Goal: Task Accomplishment & Management: Use online tool/utility

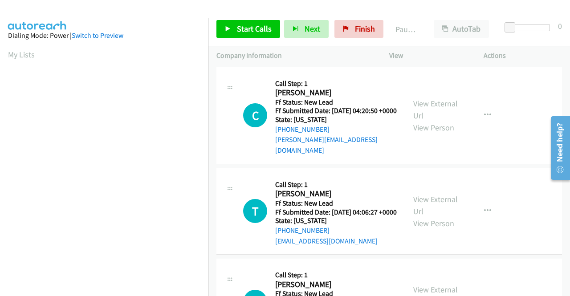
click at [516, 164] on td "C Callback Scheduled Call Step: 1 Cynthia Lee America/New_York Ff Status: New L…" at bounding box center [390, 115] width 362 height 101
click at [435, 105] on link "View External Url" at bounding box center [436, 109] width 45 height 22
click at [435, 202] on link "View External Url" at bounding box center [436, 205] width 45 height 22
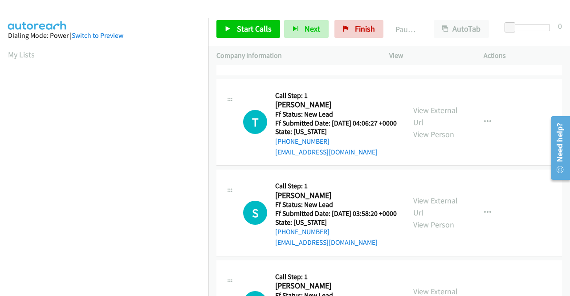
click at [435, 206] on div "View External Url View Person" at bounding box center [437, 213] width 46 height 36
click at [437, 209] on link "View External Url" at bounding box center [436, 207] width 45 height 22
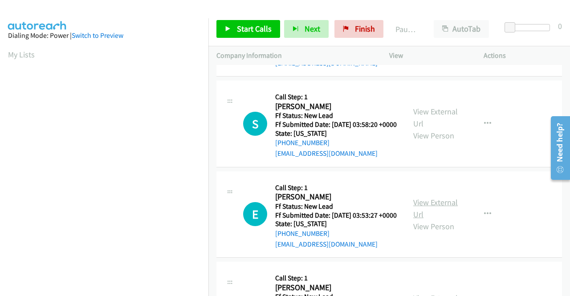
click at [431, 220] on link "View External Url" at bounding box center [436, 208] width 45 height 22
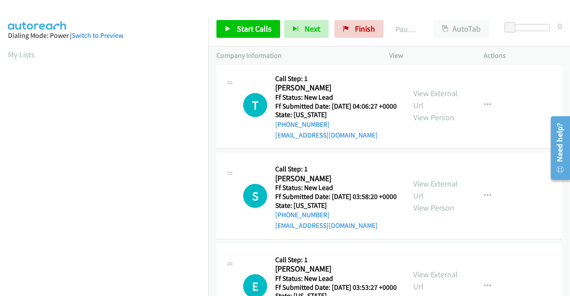
scroll to position [0, 0]
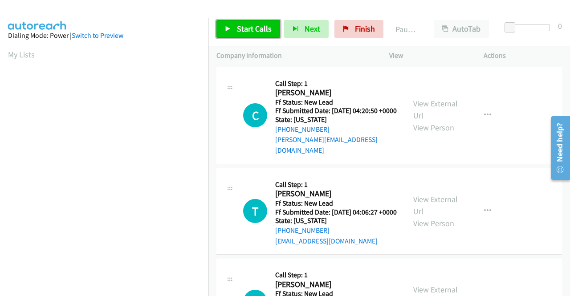
click at [256, 30] on span "Start Calls" at bounding box center [254, 29] width 35 height 10
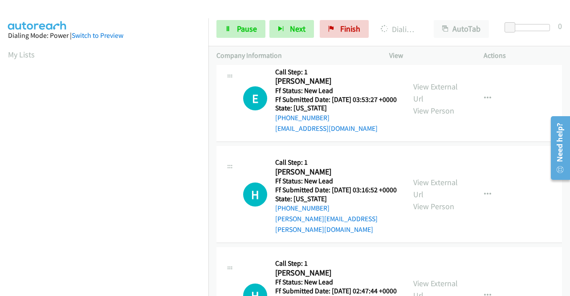
scroll to position [312, 0]
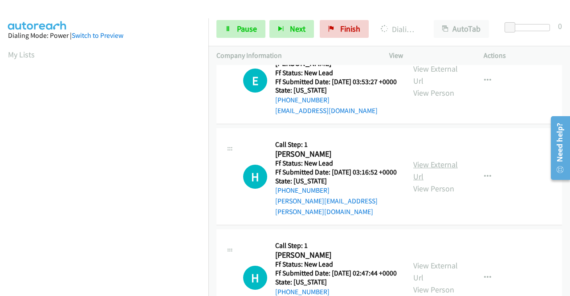
click at [436, 182] on link "View External Url" at bounding box center [436, 171] width 45 height 22
click at [495, 127] on td "E Callback Scheduled Call Step: 1 Ed Richard America/New_York Ff Status: New Le…" at bounding box center [390, 81] width 362 height 91
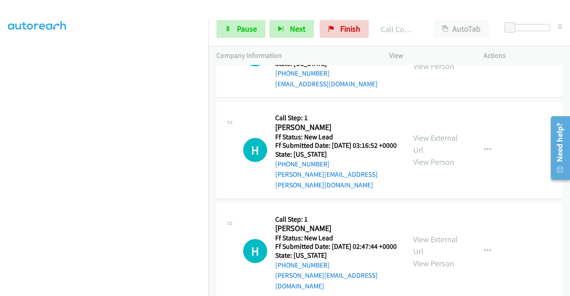
scroll to position [420, 0]
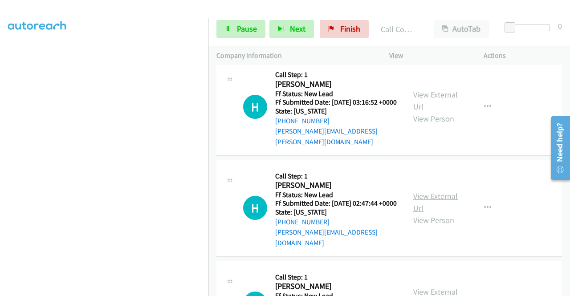
click at [447, 213] on link "View External Url" at bounding box center [436, 202] width 45 height 22
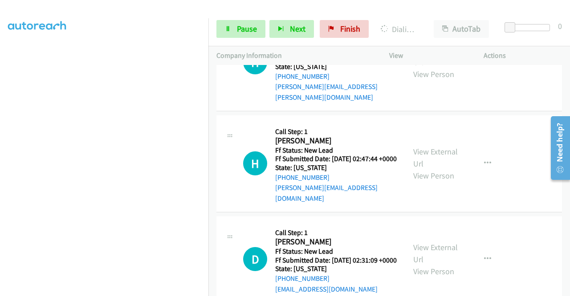
scroll to position [509, 0]
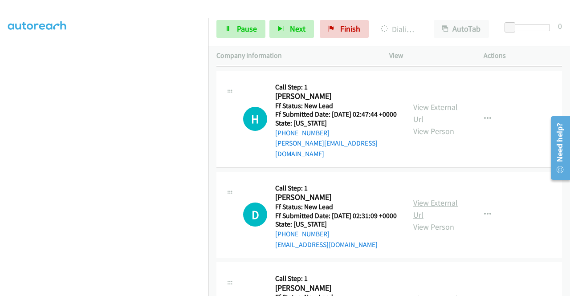
click at [438, 220] on link "View External Url" at bounding box center [436, 209] width 45 height 22
click at [253, 34] on link "Pause" at bounding box center [241, 29] width 49 height 18
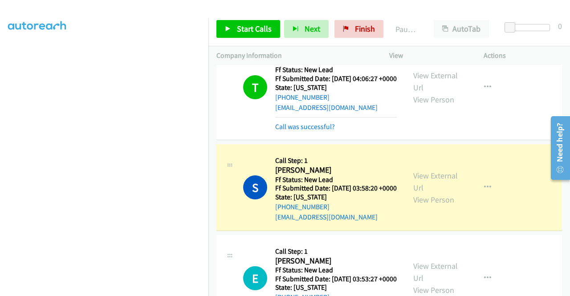
scroll to position [50, 0]
drag, startPoint x: 336, startPoint y: 222, endPoint x: 283, endPoint y: 221, distance: 52.6
click at [283, 213] on div "+1 332-292-2100" at bounding box center [336, 207] width 122 height 11
copy link "332-292-2100"
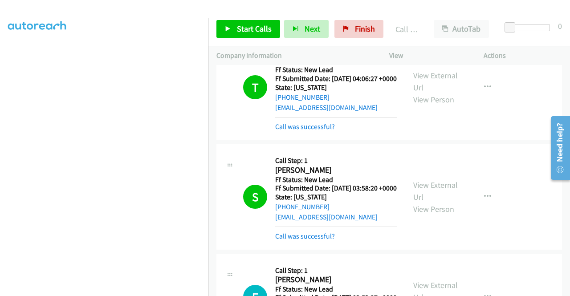
scroll to position [159, 0]
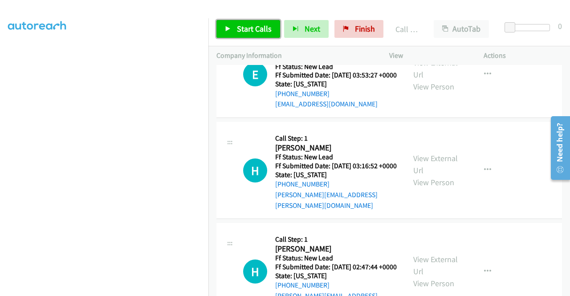
click at [247, 28] on span "Start Calls" at bounding box center [254, 29] width 35 height 10
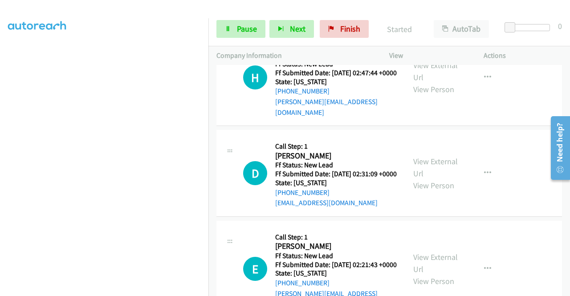
scroll to position [598, 0]
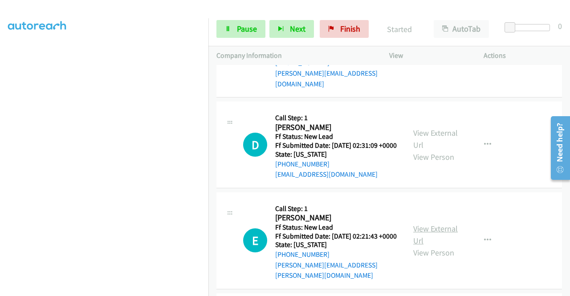
click at [425, 246] on link "View External Url" at bounding box center [436, 235] width 45 height 22
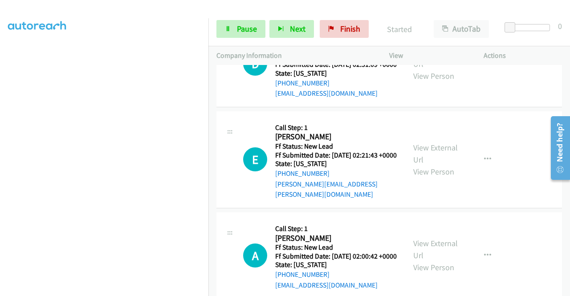
scroll to position [687, 0]
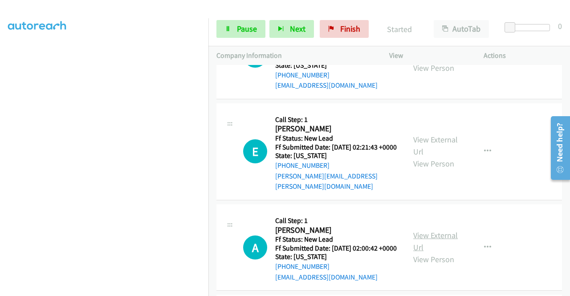
click at [435, 253] on link "View External Url" at bounding box center [436, 241] width 45 height 22
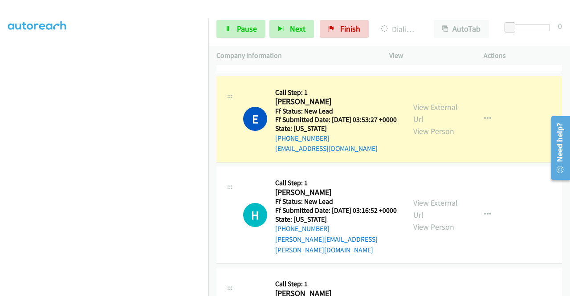
scroll to position [203, 0]
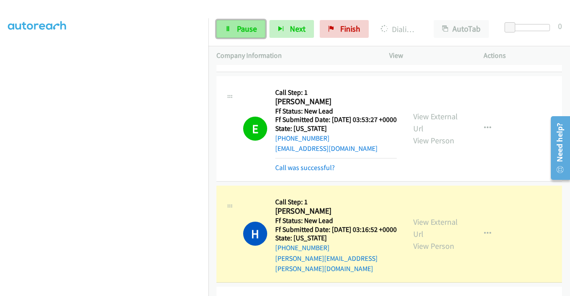
click at [247, 25] on span "Pause" at bounding box center [247, 29] width 20 height 10
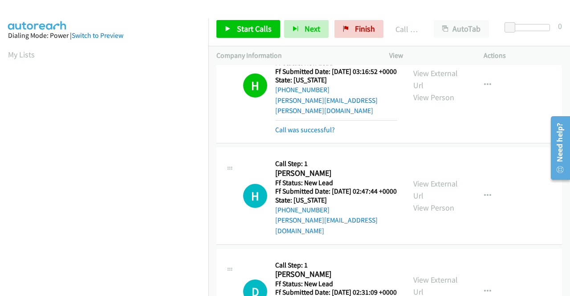
scroll to position [509, 0]
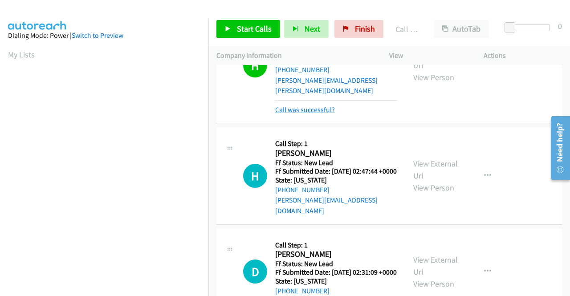
click at [312, 114] on link "Call was successful?" at bounding box center [305, 110] width 60 height 8
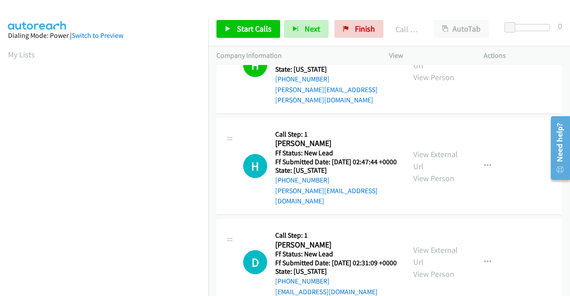
scroll to position [50, 0]
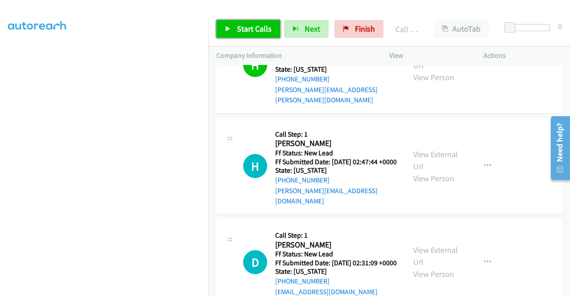
click at [243, 26] on span "Start Calls" at bounding box center [254, 29] width 35 height 10
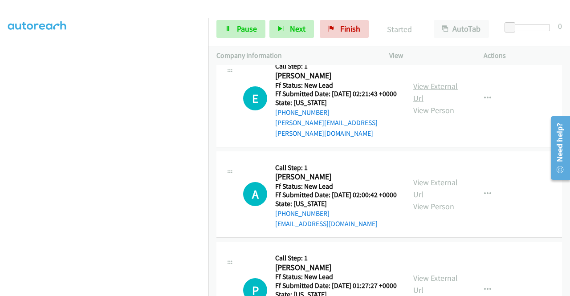
scroll to position [812, 0]
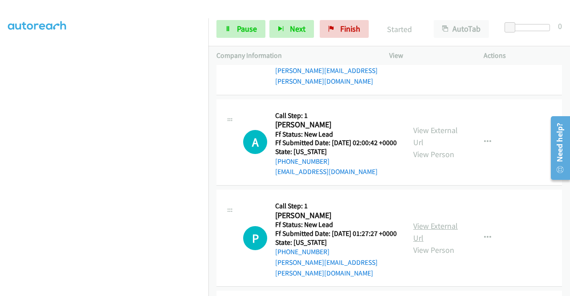
click at [438, 243] on link "View External Url" at bounding box center [436, 232] width 45 height 22
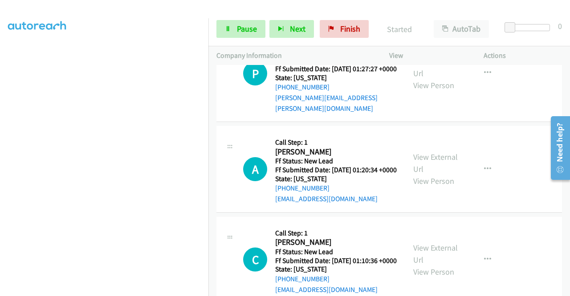
scroll to position [990, 0]
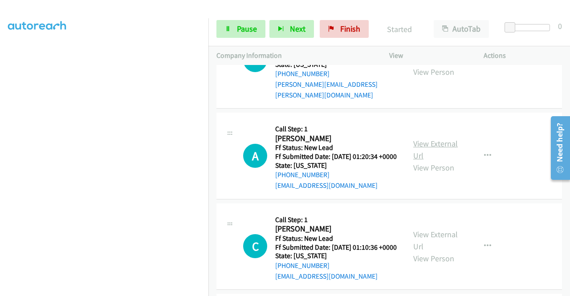
click at [433, 161] on link "View External Url" at bounding box center [436, 150] width 45 height 22
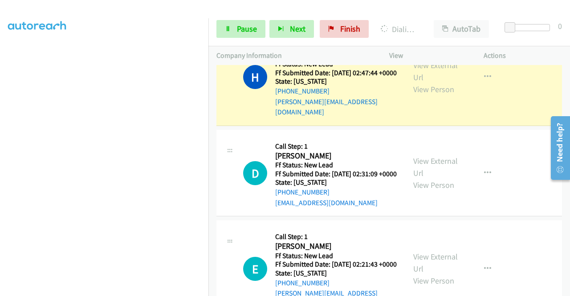
scroll to position [203, 0]
click at [479, 150] on div "D Callback Scheduled Call Step: 1 Debbie Kaufman America/New_York Ff Status: Ne…" at bounding box center [390, 173] width 346 height 87
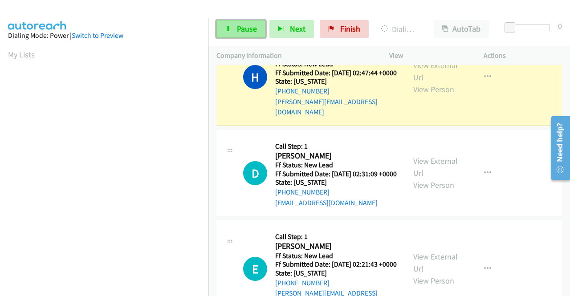
click at [250, 30] on span "Pause" at bounding box center [247, 29] width 20 height 10
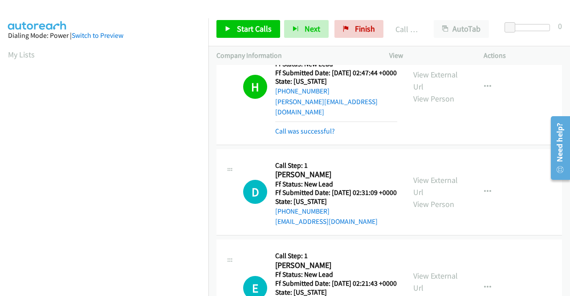
scroll to position [203, 0]
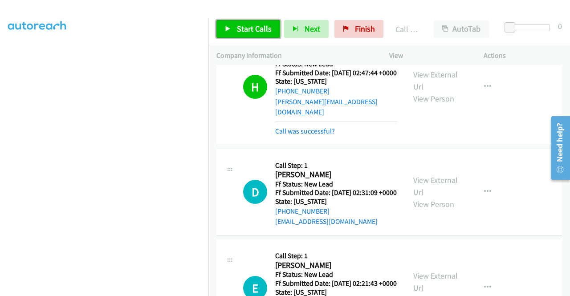
click at [231, 37] on link "Start Calls" at bounding box center [249, 29] width 64 height 18
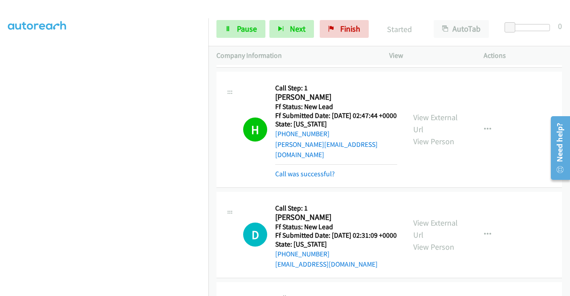
scroll to position [544, 0]
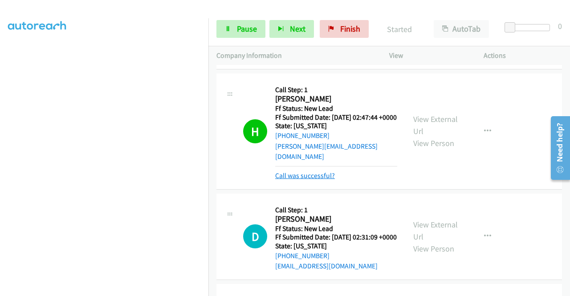
click at [331, 180] on link "Call was successful?" at bounding box center [305, 176] width 60 height 8
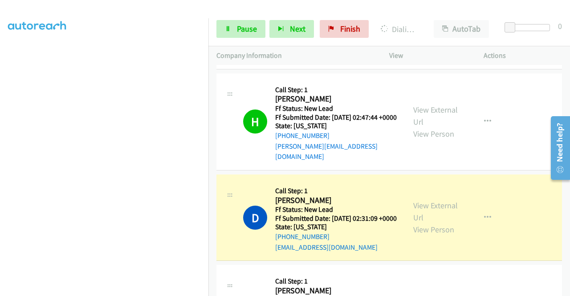
click at [512, 171] on div "H Callback Scheduled Call Step: 1 Hiren Aggarwal America/New_York Ff Status: Ne…" at bounding box center [390, 122] width 346 height 97
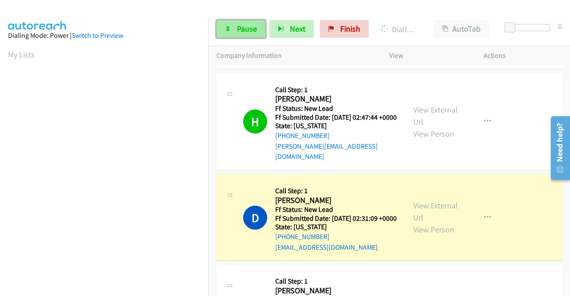
click at [221, 28] on link "Pause" at bounding box center [241, 29] width 49 height 18
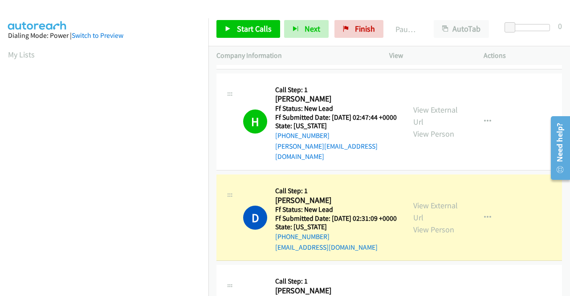
scroll to position [203, 0]
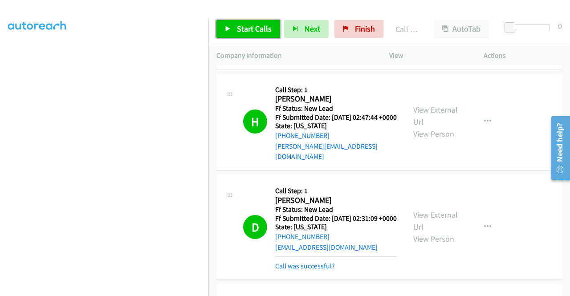
drag, startPoint x: 255, startPoint y: 24, endPoint x: 309, endPoint y: 98, distance: 91.8
click at [255, 24] on span "Start Calls" at bounding box center [254, 29] width 35 height 10
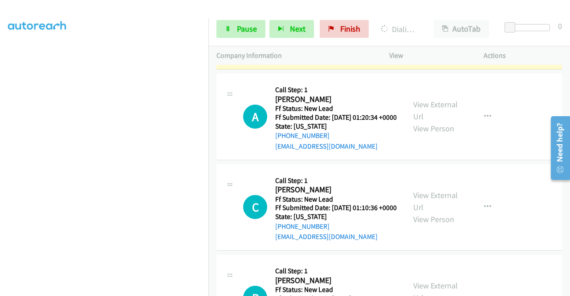
scroll to position [1124, 0]
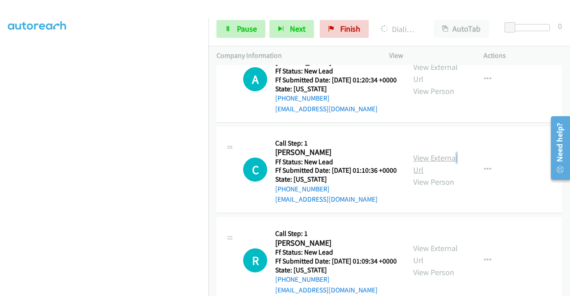
click at [451, 188] on div "View External Url View Person" at bounding box center [437, 170] width 46 height 36
click at [446, 175] on link "View External Url" at bounding box center [436, 164] width 45 height 22
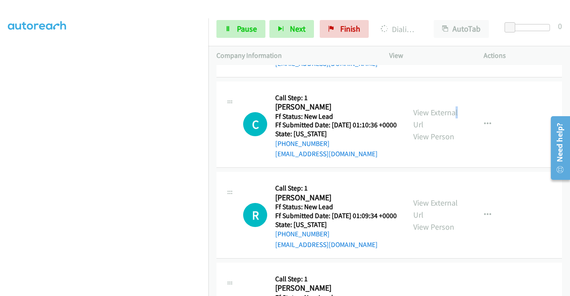
scroll to position [1213, 0]
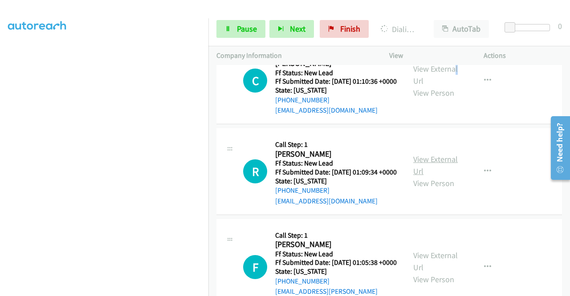
click at [447, 176] on link "View External Url" at bounding box center [436, 165] width 45 height 22
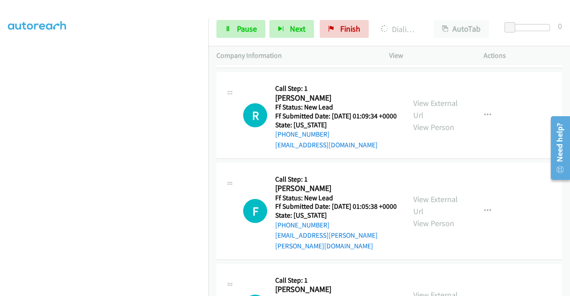
scroll to position [1346, 0]
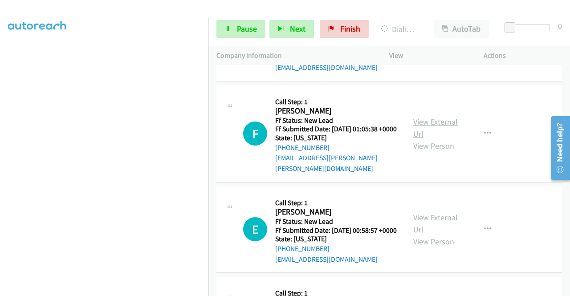
click at [432, 139] on link "View External Url" at bounding box center [436, 128] width 45 height 22
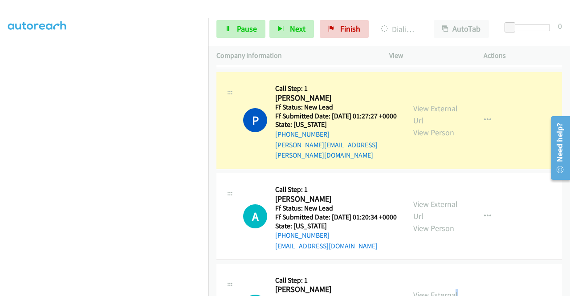
scroll to position [945, 0]
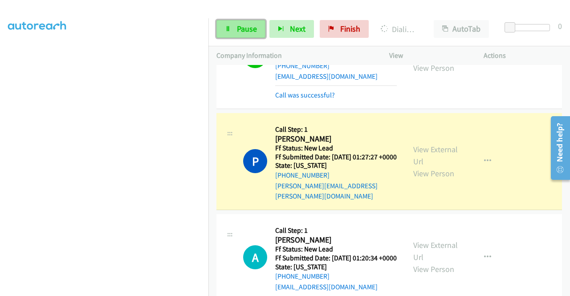
click at [237, 33] on span "Pause" at bounding box center [247, 29] width 20 height 10
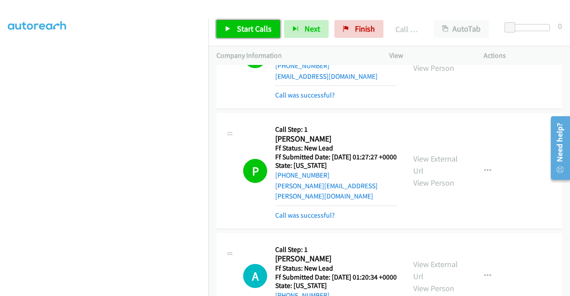
click at [266, 26] on span "Start Calls" at bounding box center [254, 29] width 35 height 10
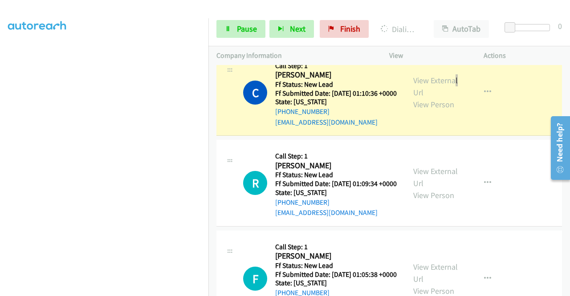
scroll to position [1257, 0]
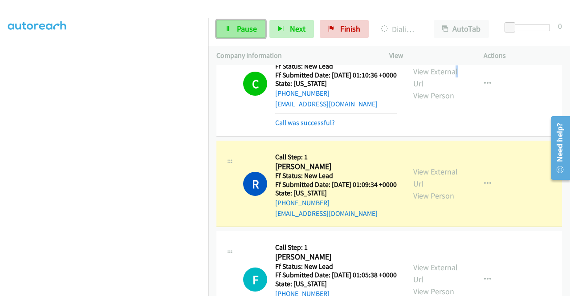
click at [246, 33] on span "Pause" at bounding box center [247, 29] width 20 height 10
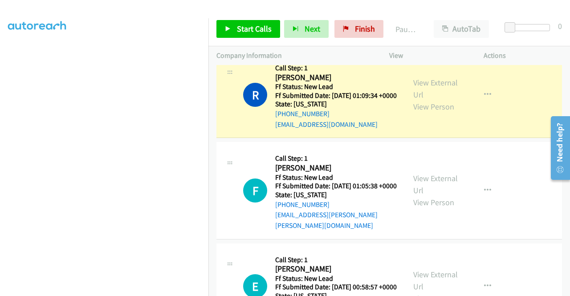
scroll to position [184, 0]
